Goal: Find specific page/section: Find specific page/section

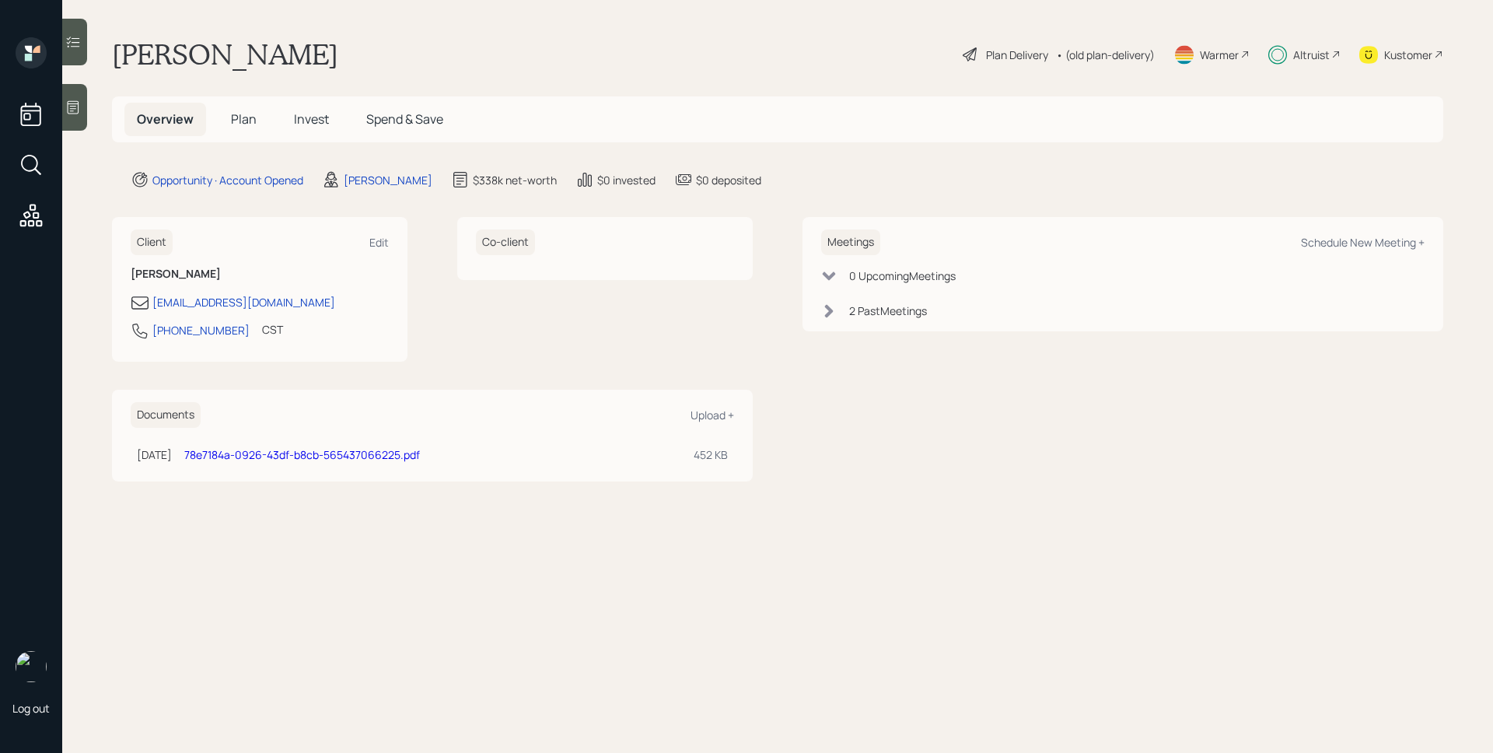
click at [1295, 52] on div "Altruist" at bounding box center [1311, 55] width 37 height 16
